Goal: Information Seeking & Learning: Learn about a topic

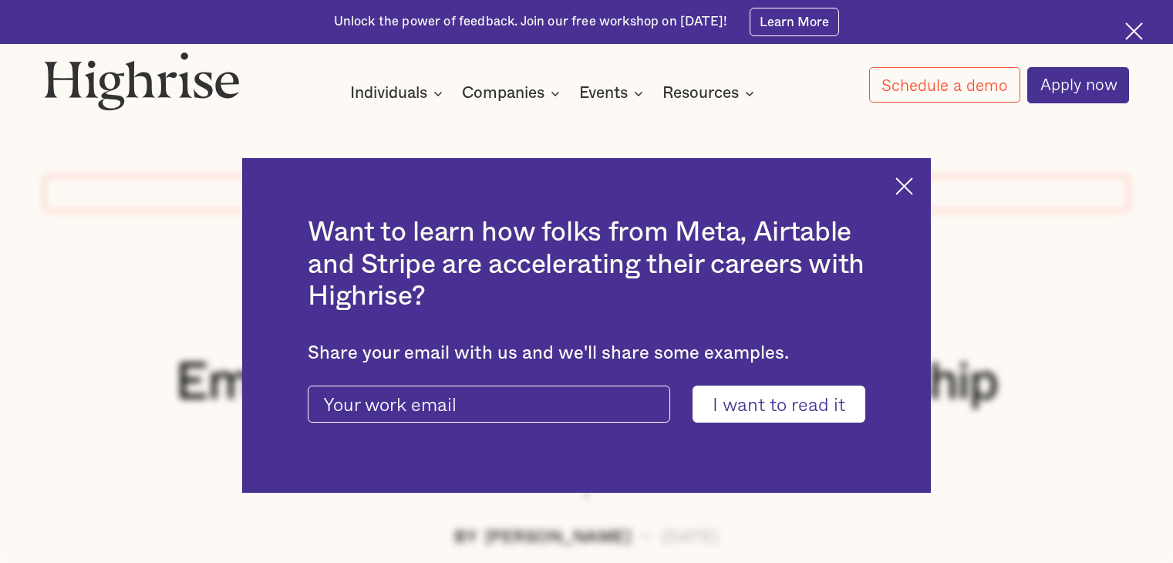
scroll to position [216, 0]
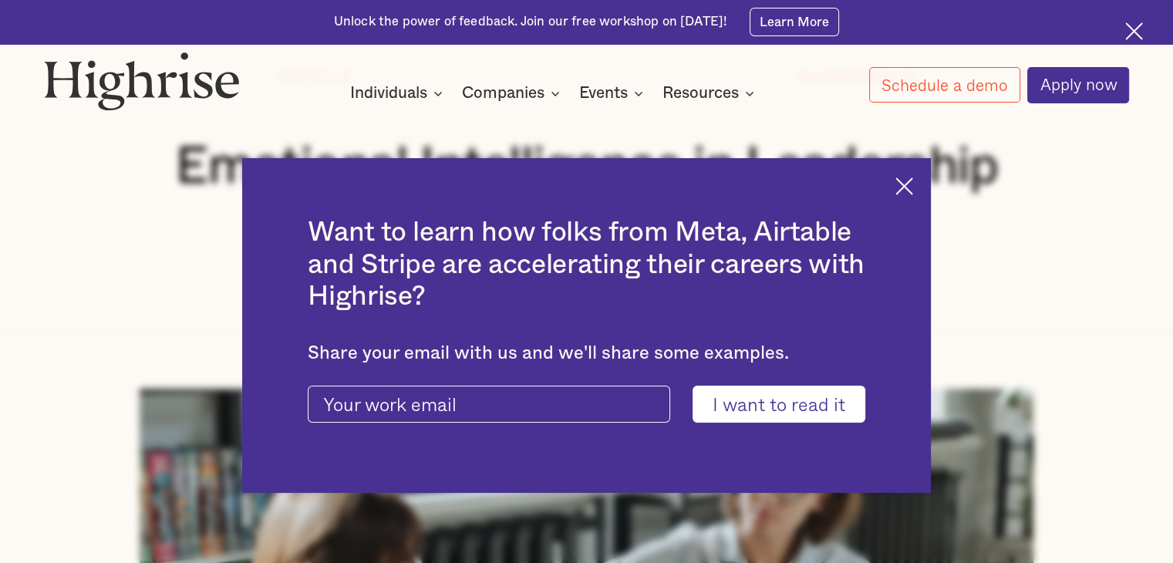
click at [922, 185] on div "Want to learn how folks from Meta, Airtable and Stripe are accelerating their c…" at bounding box center [587, 325] width 690 height 334
click at [913, 181] on img at bounding box center [904, 186] width 18 height 18
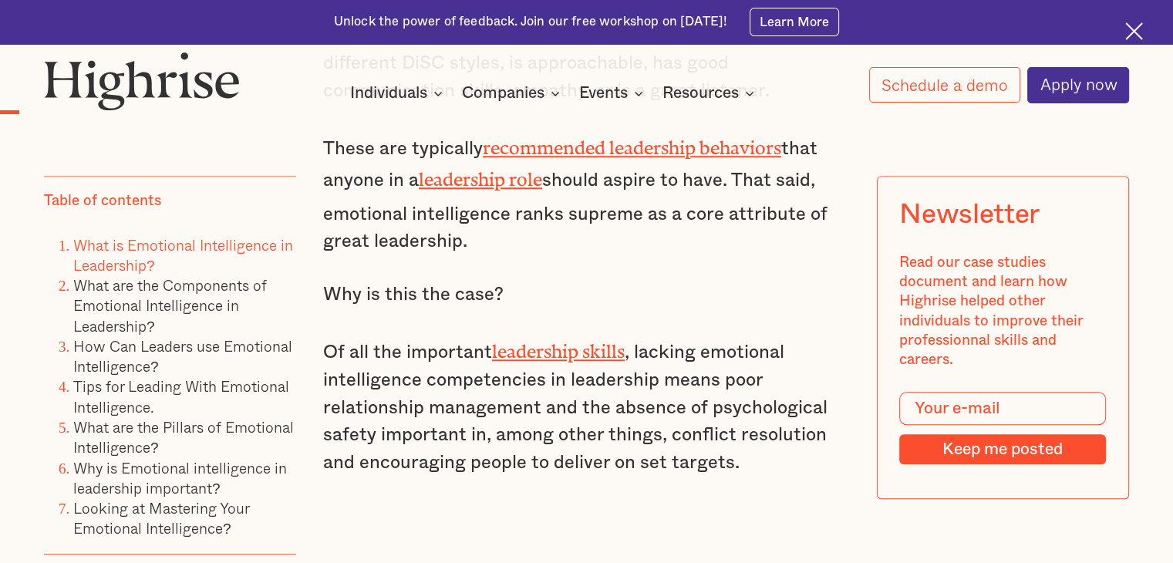
scroll to position [1388, 0]
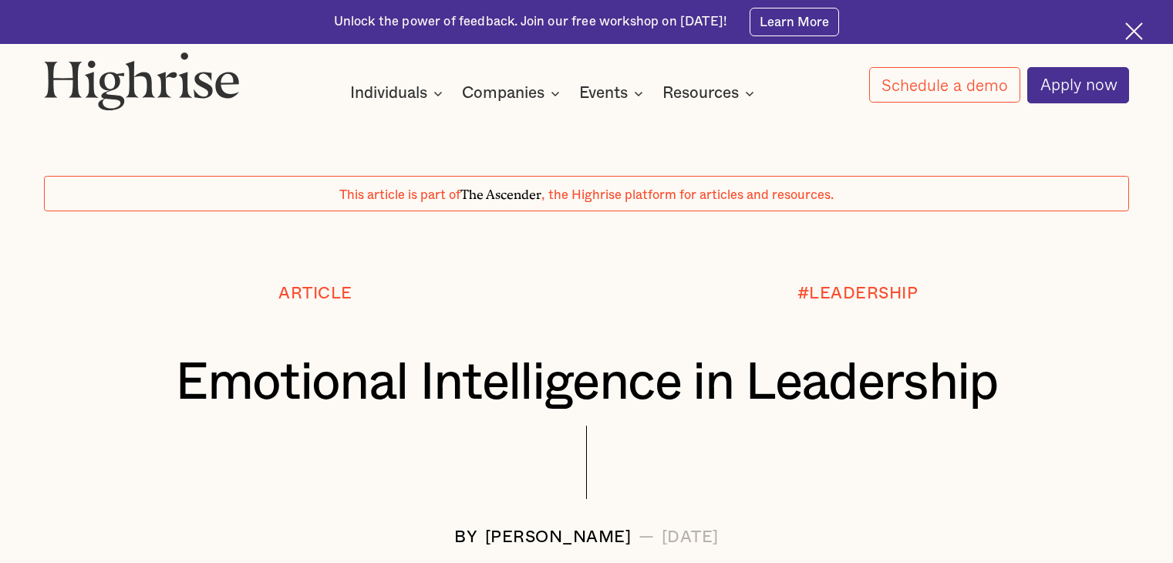
scroll to position [1388, 0]
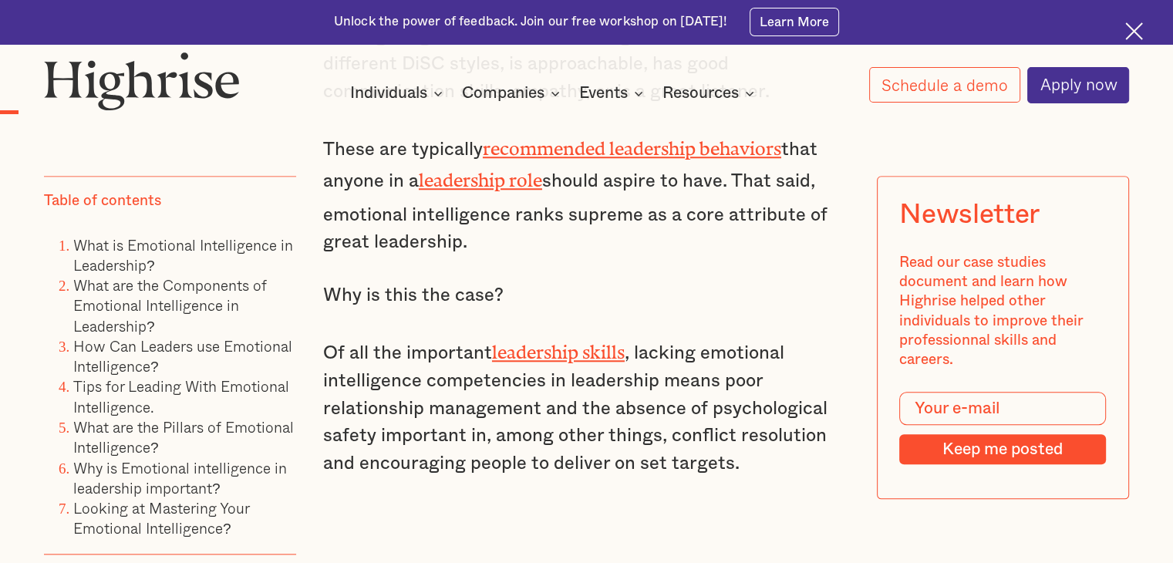
click at [1131, 25] on img at bounding box center [1134, 31] width 18 height 18
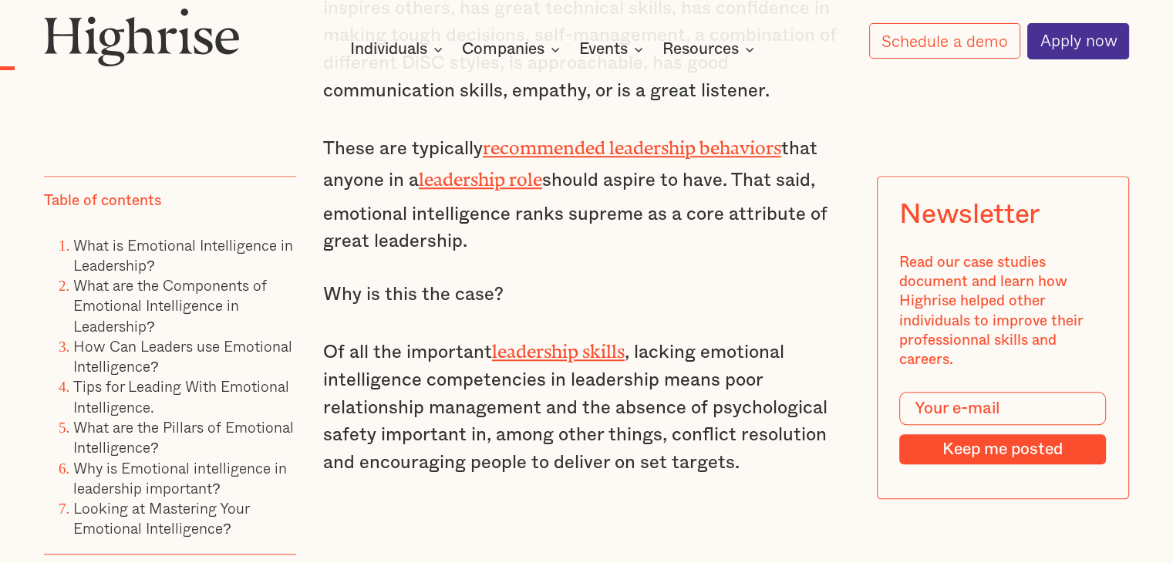
scroll to position [1344, 0]
